Goal: Transaction & Acquisition: Subscribe to service/newsletter

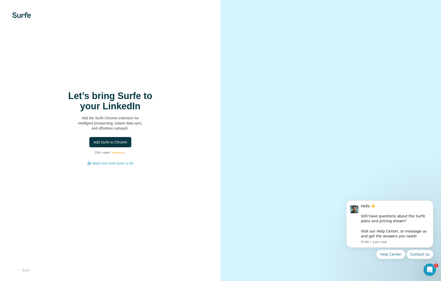
click at [111, 213] on div "Let’s bring Surfe to your LinkedIn Add the Surfe Chrome extension for intellige…" at bounding box center [110, 140] width 221 height 281
click at [431, 201] on icon "Dismiss notification" at bounding box center [432, 201] width 3 height 3
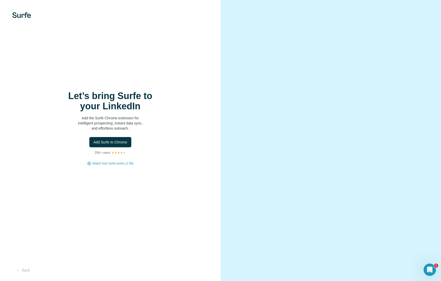
click at [139, 202] on div "Let’s bring Surfe to your LinkedIn Add the Surfe Chrome extension for intellige…" at bounding box center [110, 140] width 221 height 281
click at [144, 194] on div "Let’s bring Surfe to your LinkedIn Add the Surfe Chrome extension for intellige…" at bounding box center [110, 140] width 221 height 281
click at [122, 143] on span "Add Surfe to Chrome" at bounding box center [111, 141] width 34 height 5
click at [124, 76] on div "Let’s bring Surfe to your LinkedIn Add the Surfe Chrome extension for intellige…" at bounding box center [110, 140] width 221 height 281
click at [107, 152] on p "25K+ users" at bounding box center [103, 152] width 16 height 5
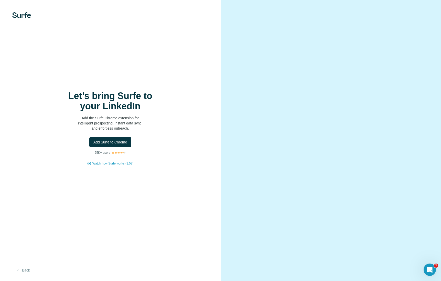
click at [19, 270] on icon "button" at bounding box center [18, 270] width 4 height 4
click at [117, 143] on span "Add Surfe to Chrome" at bounding box center [111, 141] width 34 height 5
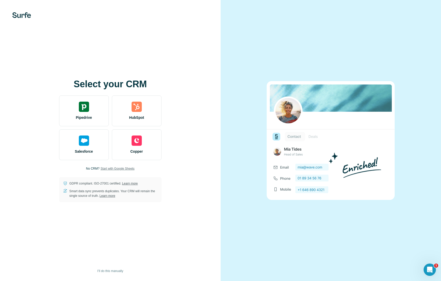
click at [116, 169] on span "Start with Google Sheets" at bounding box center [118, 168] width 34 height 5
